Goal: Navigation & Orientation: Find specific page/section

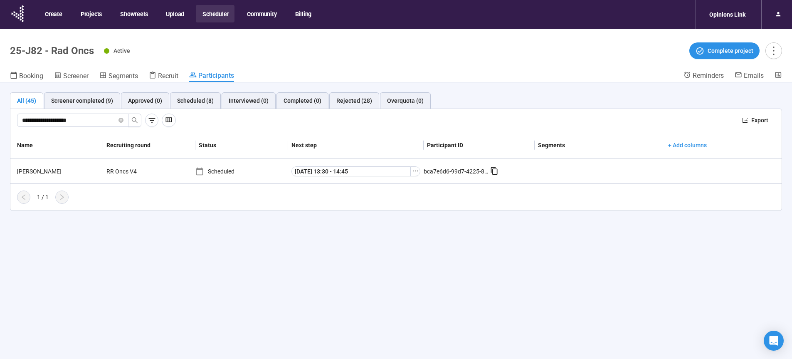
click at [213, 15] on button "Scheduler" at bounding box center [215, 13] width 39 height 17
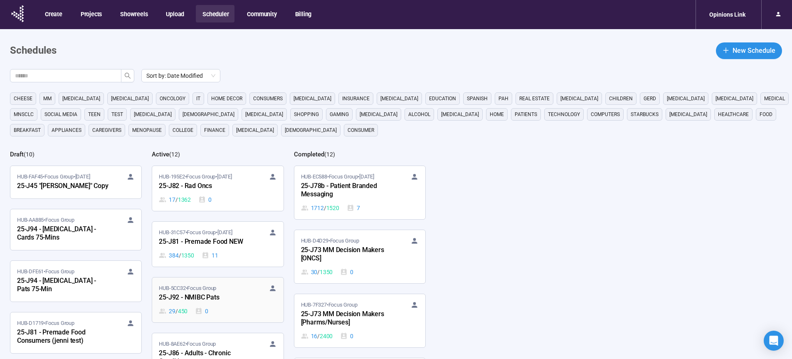
click at [205, 297] on div "25-J92 - NMIBC Pats" at bounding box center [205, 297] width 92 height 11
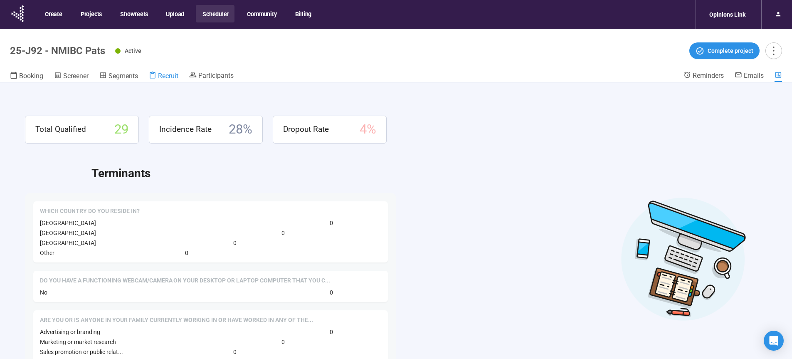
click at [163, 79] on span "Recruit" at bounding box center [168, 76] width 20 height 8
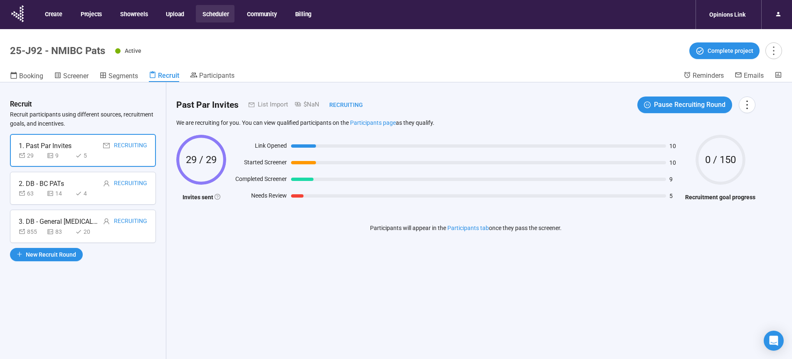
click at [107, 196] on div "63 14 4" at bounding box center [83, 193] width 129 height 9
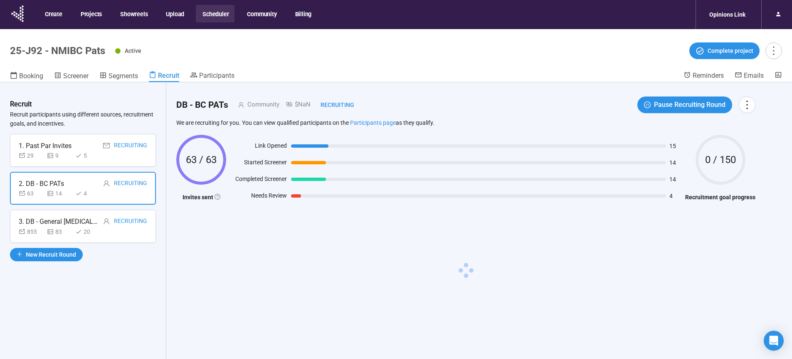
click at [109, 232] on div "855 83 20" at bounding box center [83, 231] width 129 height 9
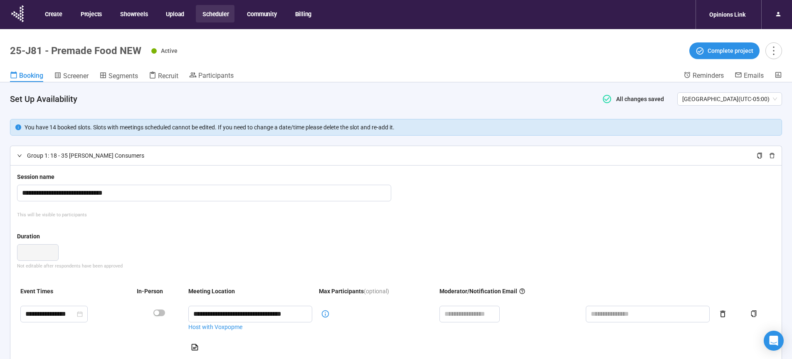
click at [220, 14] on button "Scheduler" at bounding box center [215, 13] width 39 height 17
